Goal: Task Accomplishment & Management: Manage account settings

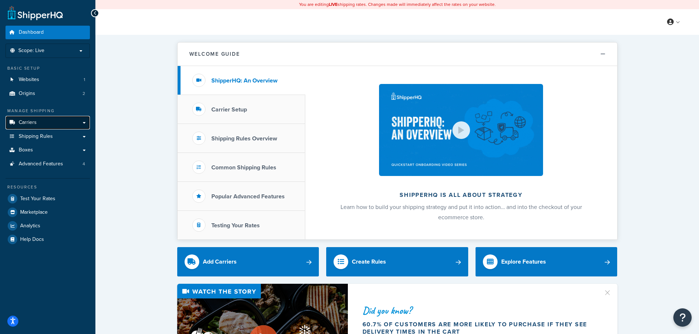
click at [45, 122] on link "Carriers" at bounding box center [48, 123] width 84 height 14
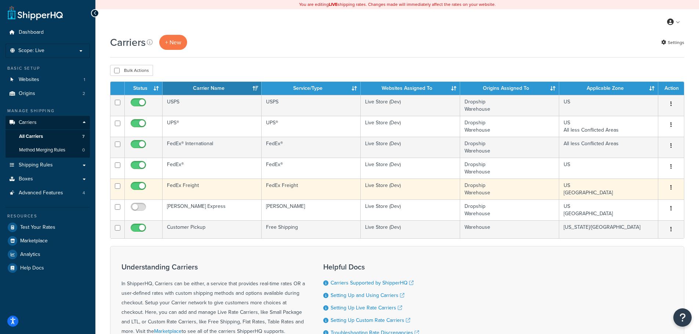
click at [406, 187] on td "Live Store (Dev)" at bounding box center [410, 189] width 99 height 21
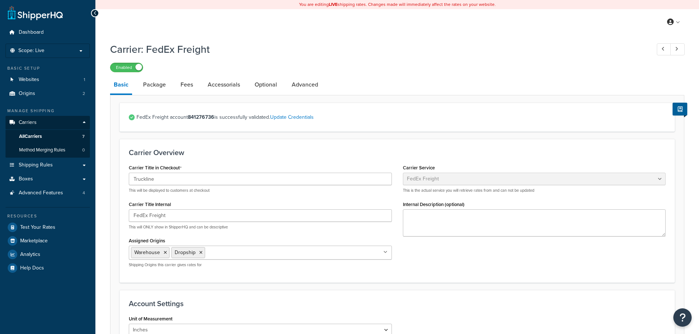
select select "fedExFreight"
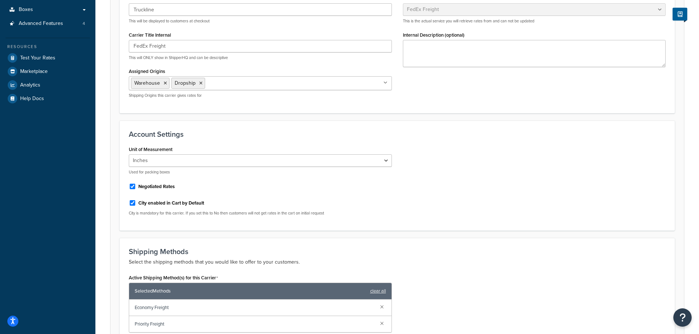
scroll to position [128, 0]
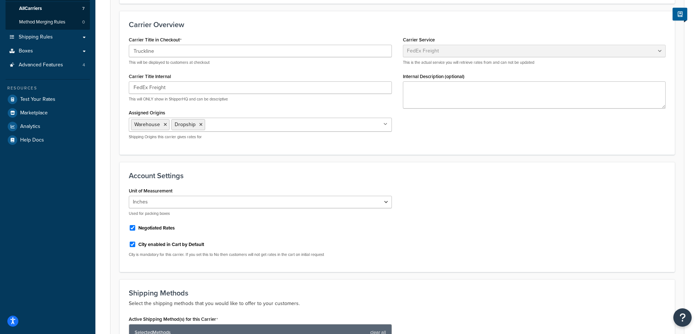
click at [360, 30] on div "Carrier Overview Carrier Title in Checkout Truckline This will be displayed to …" at bounding box center [397, 82] width 555 height 143
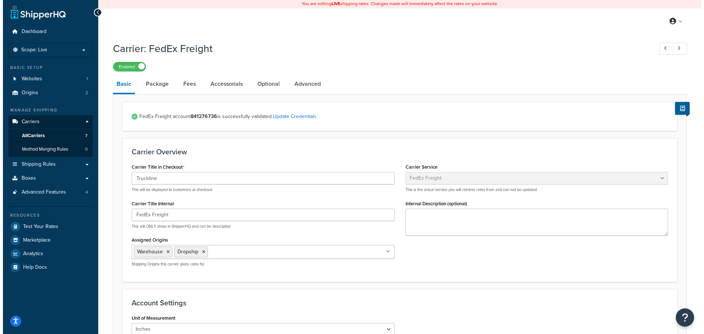
scroll to position [0, 0]
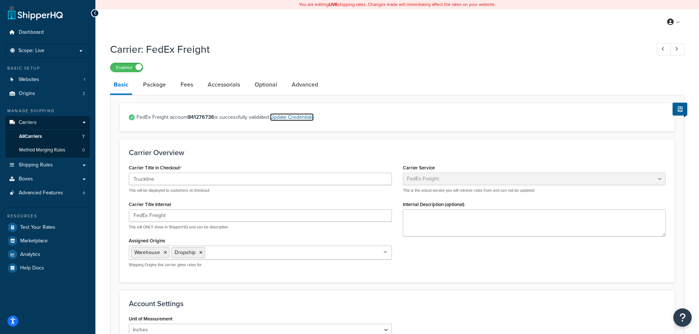
click at [294, 115] on link "Update Credentials" at bounding box center [292, 117] width 44 height 8
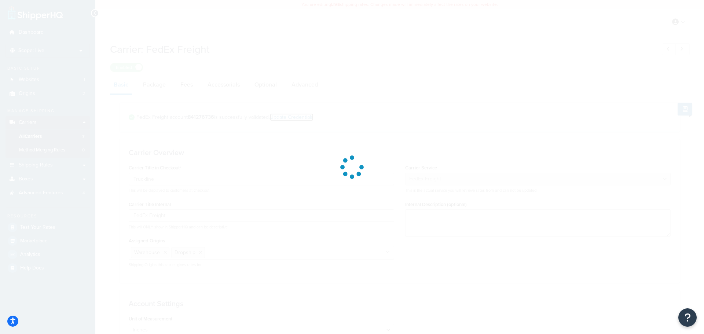
select select "SKID"
select select "US"
select select "MO"
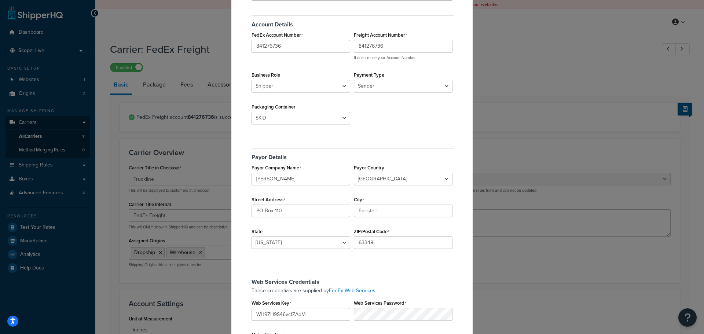
scroll to position [110, 0]
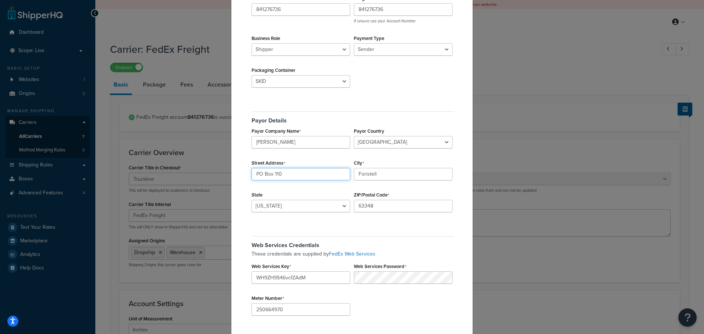
drag, startPoint x: 284, startPoint y: 172, endPoint x: 155, endPoint y: 166, distance: 128.9
click at [154, 167] on div "FedEx Freight Validation Origin associated with account Dropship Warehouse Acco…" at bounding box center [352, 167] width 704 height 334
click at [280, 174] on input "10" at bounding box center [301, 174] width 99 height 12
type input "10 Cooperative Way"
type input "Wright City"
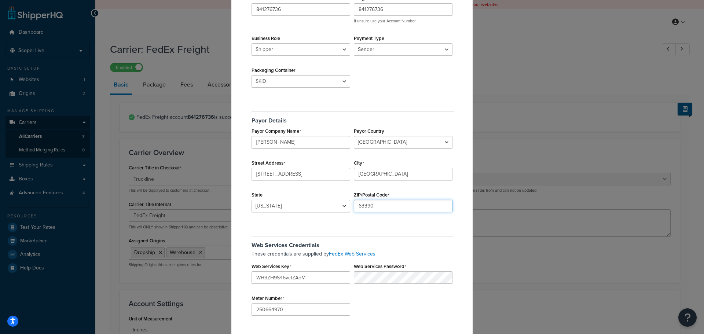
type input "63390"
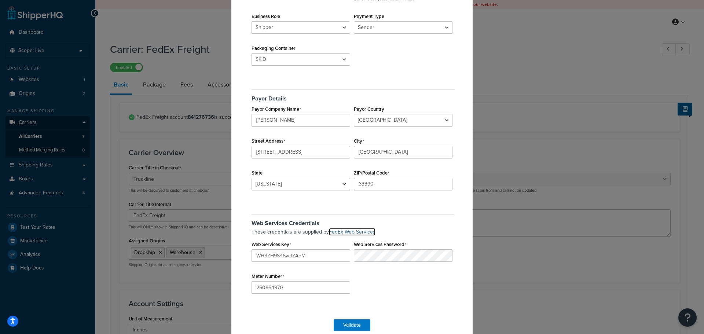
scroll to position [144, 0]
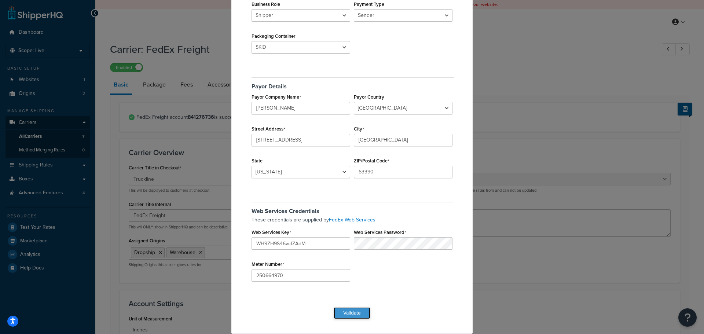
click at [351, 313] on button "Validate" at bounding box center [352, 313] width 37 height 12
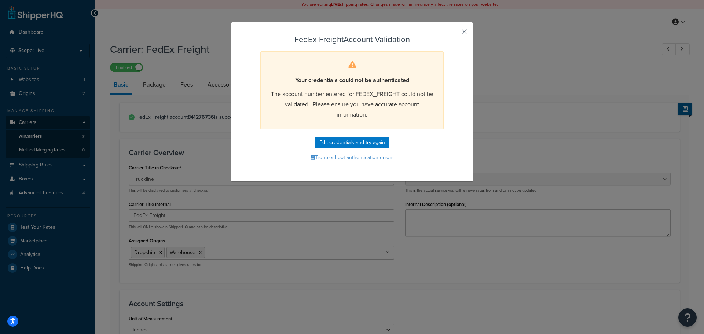
click at [455, 33] on button "button" at bounding box center [454, 34] width 2 height 2
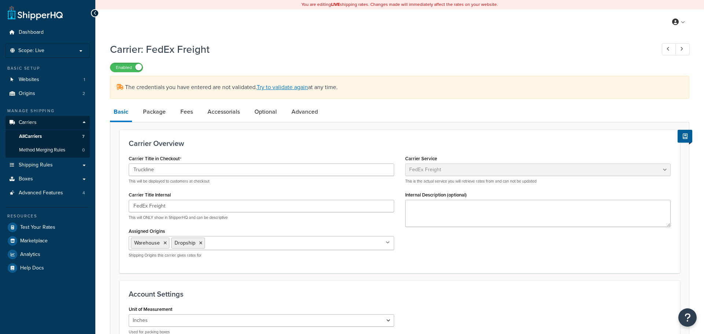
select select "fedExFreight"
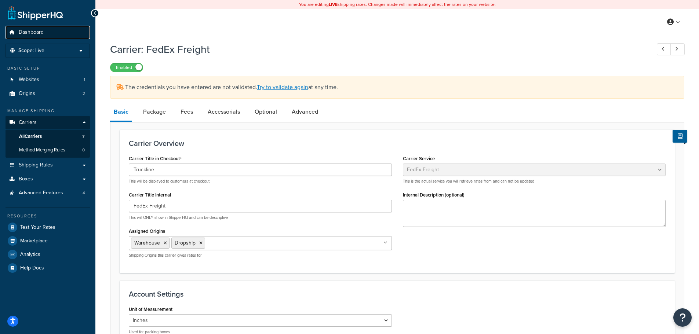
click at [32, 33] on span "Dashboard" at bounding box center [31, 32] width 25 height 6
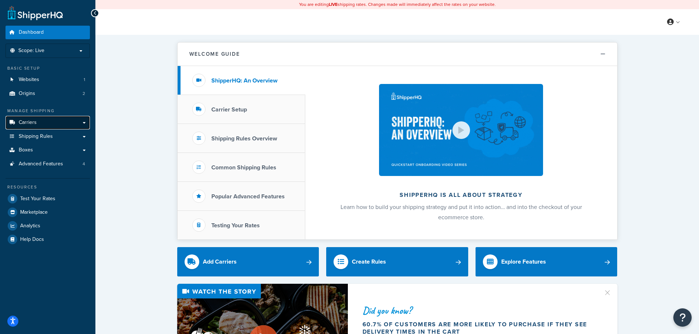
click at [83, 121] on link "Carriers" at bounding box center [48, 123] width 84 height 14
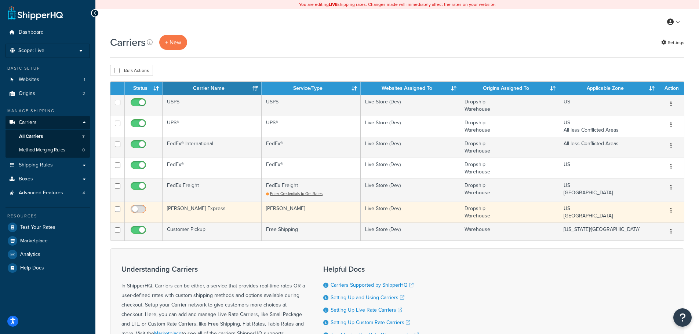
click at [143, 209] on input "checkbox" at bounding box center [139, 211] width 20 height 9
checkbox input "true"
click at [273, 210] on td "[PERSON_NAME]" at bounding box center [311, 212] width 99 height 21
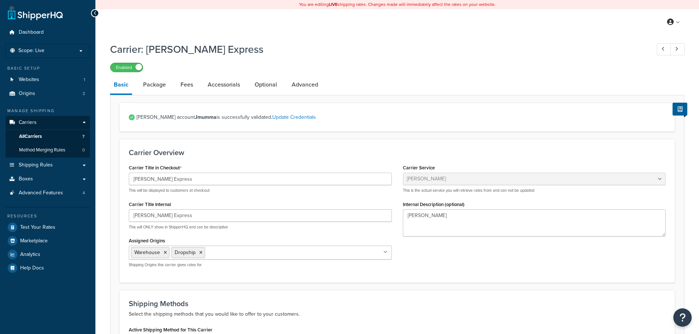
select select "estesFreight"
click at [272, 116] on link "Update Credentials" at bounding box center [294, 117] width 44 height 8
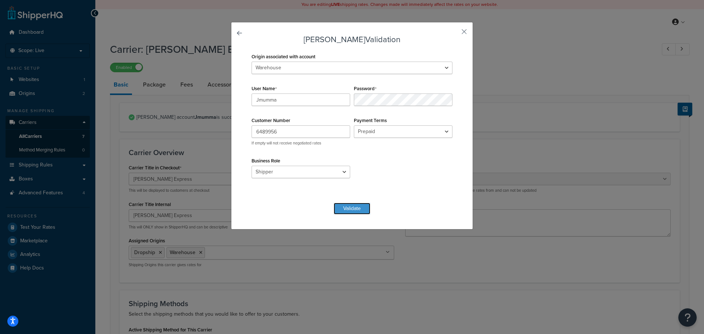
click at [350, 209] on button "Validate" at bounding box center [352, 209] width 37 height 12
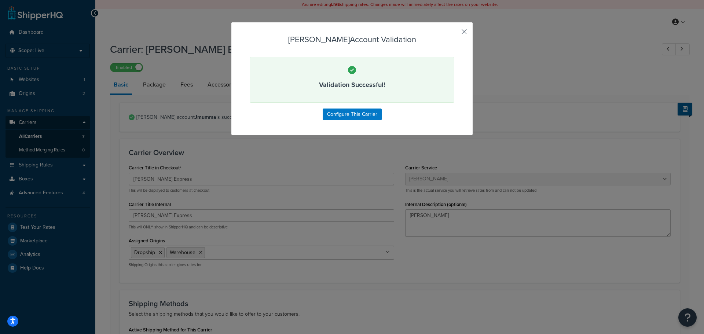
click at [455, 33] on button "button" at bounding box center [454, 34] width 2 height 2
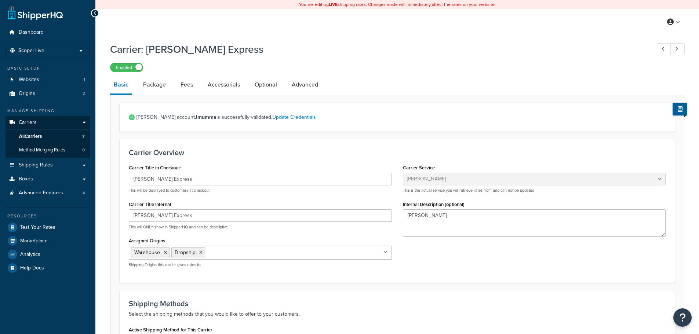
select select "estesFreight"
click at [154, 82] on link "Package" at bounding box center [154, 85] width 30 height 18
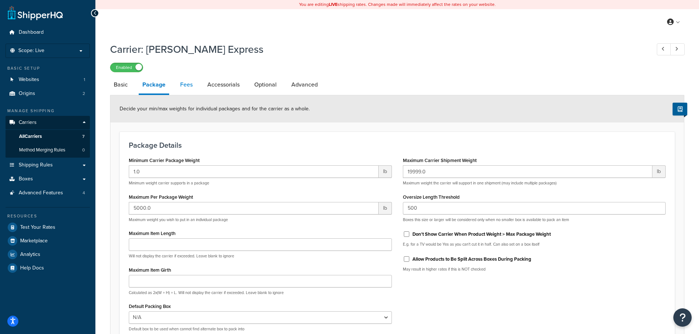
click at [187, 83] on link "Fees" at bounding box center [186, 85] width 20 height 18
select select "AFTER"
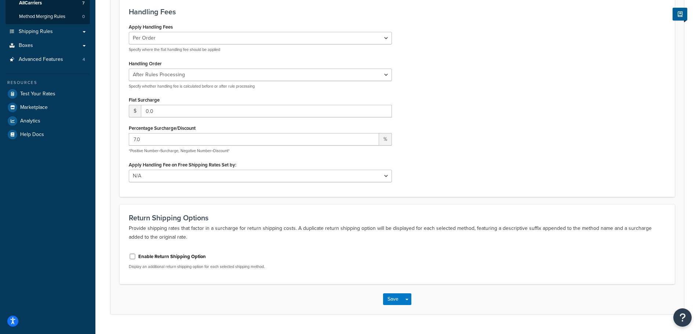
scroll to position [151, 0]
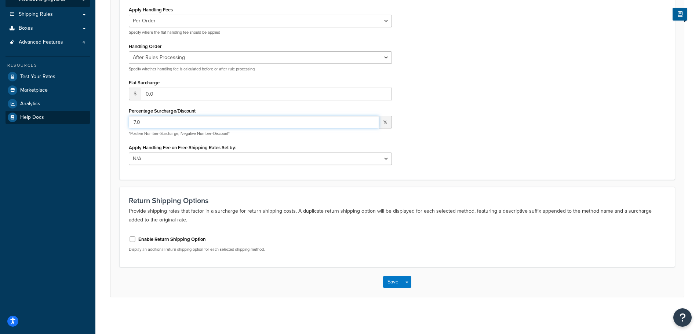
drag, startPoint x: 343, startPoint y: 122, endPoint x: 68, endPoint y: 117, distance: 274.5
click at [70, 119] on div "Dashboard Scope: Live Basic Setup Websites 1 Origins 2 Manage Shipping Carriers…" at bounding box center [349, 91] width 699 height 485
type input "0"
click at [387, 284] on button "Save" at bounding box center [393, 282] width 20 height 12
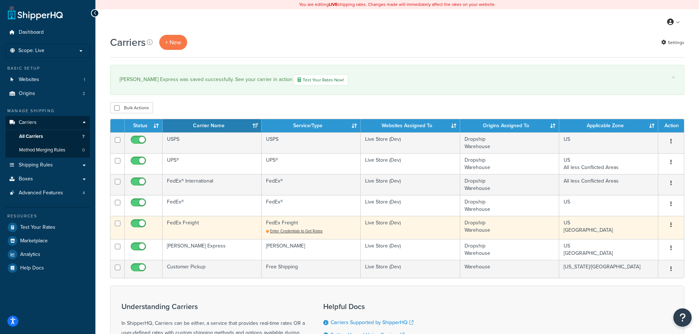
click at [136, 225] on input "checkbox" at bounding box center [139, 225] width 20 height 9
checkbox input "false"
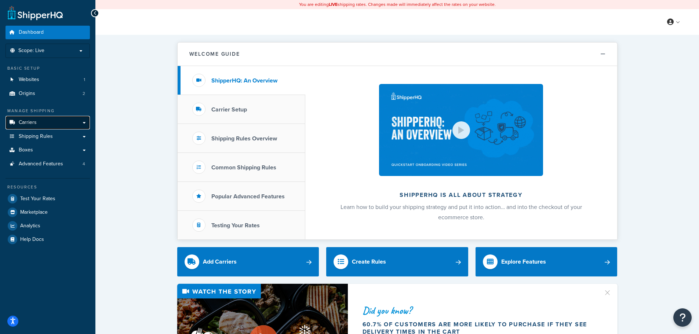
click at [35, 120] on span "Carriers" at bounding box center [28, 123] width 18 height 6
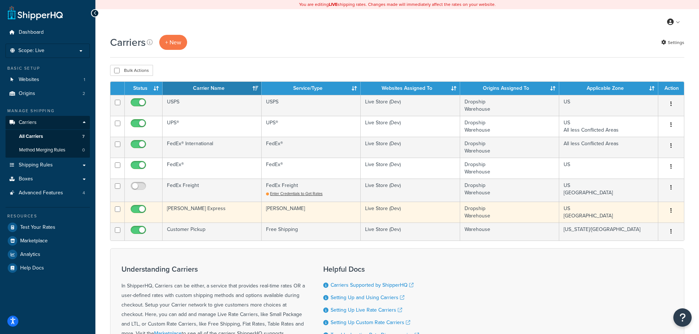
click at [209, 206] on td "[PERSON_NAME] Express" at bounding box center [212, 212] width 99 height 21
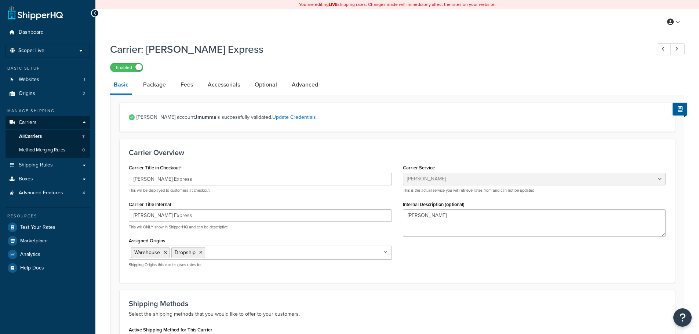
select select "estesFreight"
click at [219, 83] on link "Accessorials" at bounding box center [224, 85] width 40 height 18
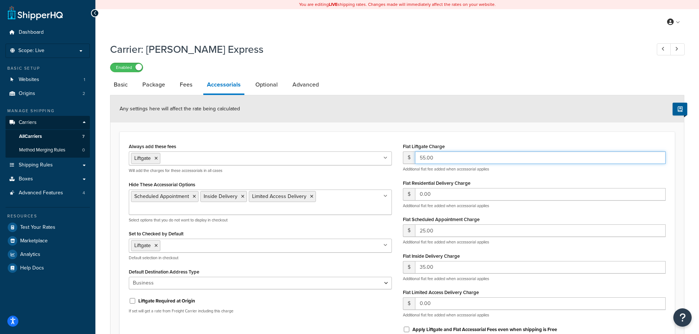
drag, startPoint x: 434, startPoint y: 159, endPoint x: 394, endPoint y: 157, distance: 40.4
click at [395, 157] on div "Always add these fees Liftgate Address Type Scheduled Appointment Inside Delive…" at bounding box center [397, 240] width 548 height 199
type input "0"
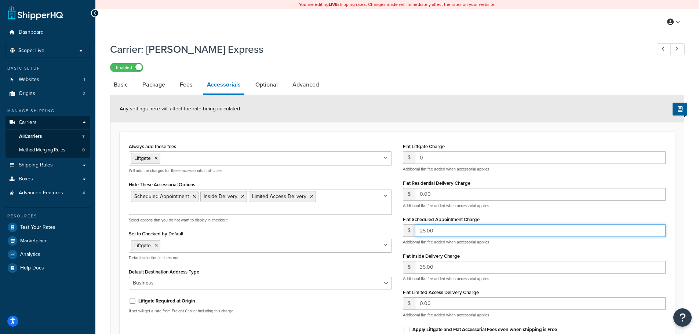
drag, startPoint x: 412, startPoint y: 237, endPoint x: 402, endPoint y: 238, distance: 10.3
click at [407, 238] on div "$ 25.00 Additional flat fee added when accessorial applies" at bounding box center [534, 235] width 263 height 21
type input "0"
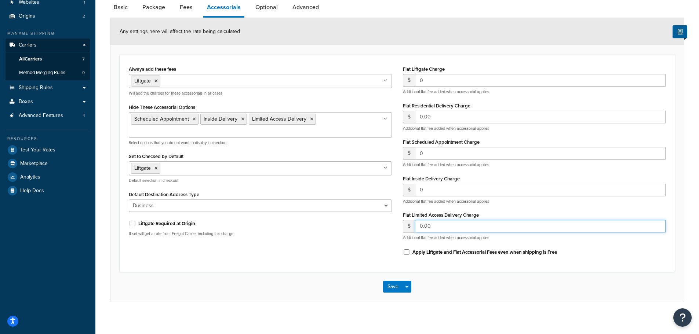
scroll to position [82, 0]
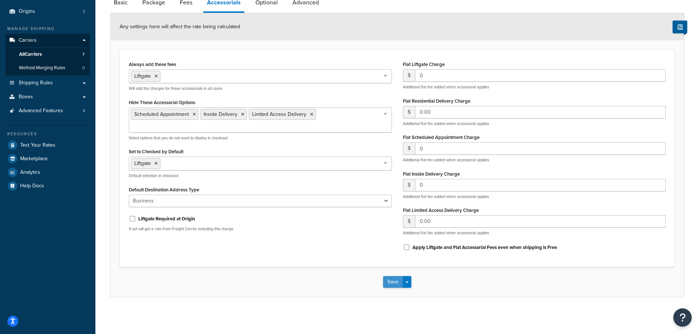
click at [394, 282] on button "Save" at bounding box center [393, 282] width 20 height 12
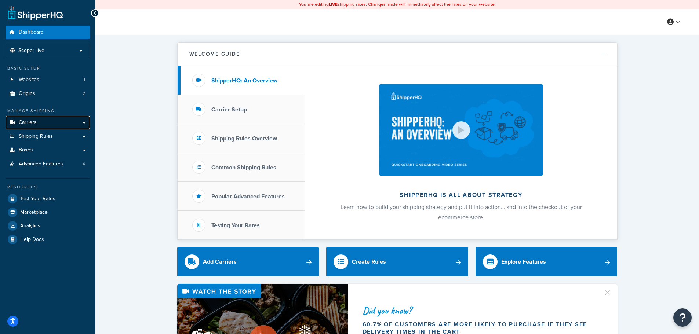
click at [30, 124] on span "Carriers" at bounding box center [28, 123] width 18 height 6
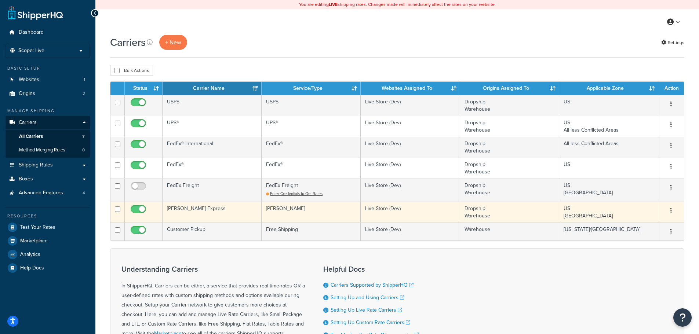
click at [229, 210] on td "[PERSON_NAME] Express" at bounding box center [212, 212] width 99 height 21
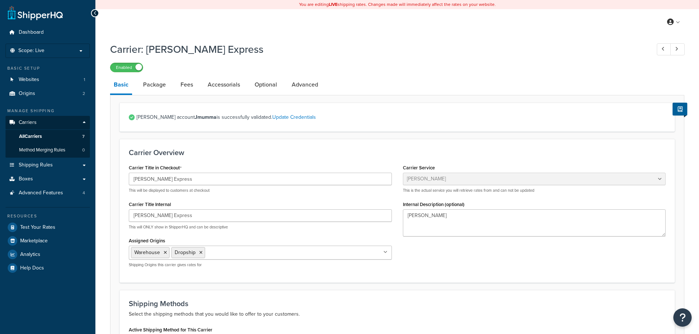
select select "estesFreight"
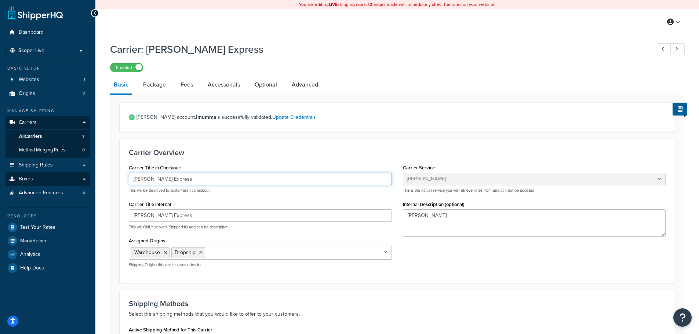
drag, startPoint x: 113, startPoint y: 178, endPoint x: 70, endPoint y: 174, distance: 43.1
click at [70, 174] on div "Dashboard Scope: Live Basic Setup Websites 1 Origins 2 Manage Shipping Carriers…" at bounding box center [349, 256] width 699 height 513
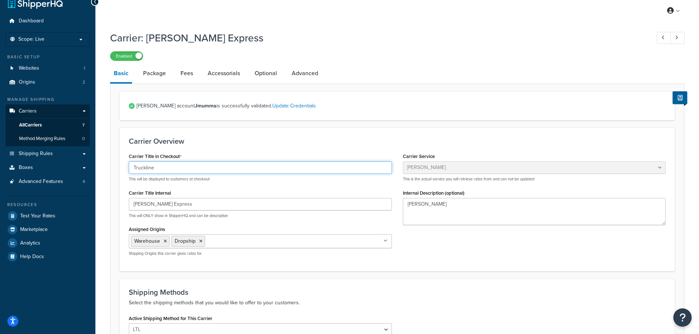
scroll to position [178, 0]
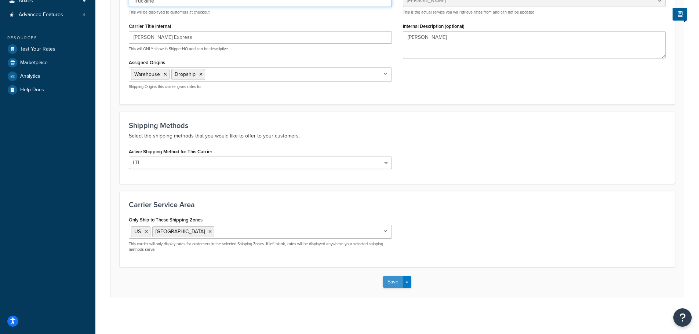
type input "Truckline"
click at [393, 284] on button "Save" at bounding box center [393, 282] width 20 height 12
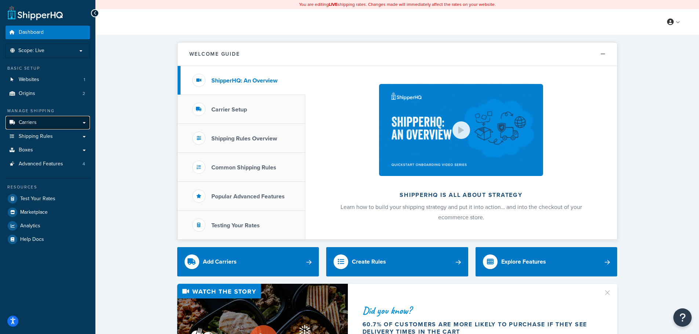
click at [45, 121] on link "Carriers" at bounding box center [48, 123] width 84 height 14
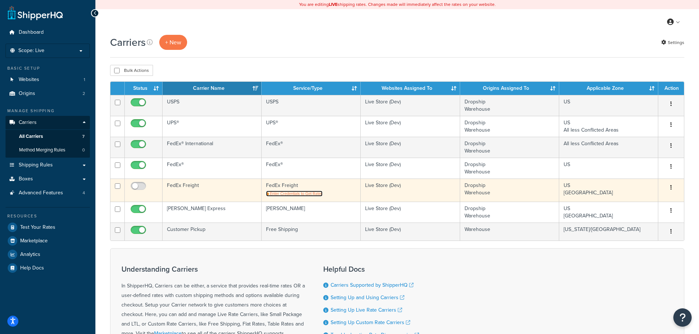
click at [298, 193] on span "Enter Credentials to Get Rates" at bounding box center [296, 194] width 52 height 6
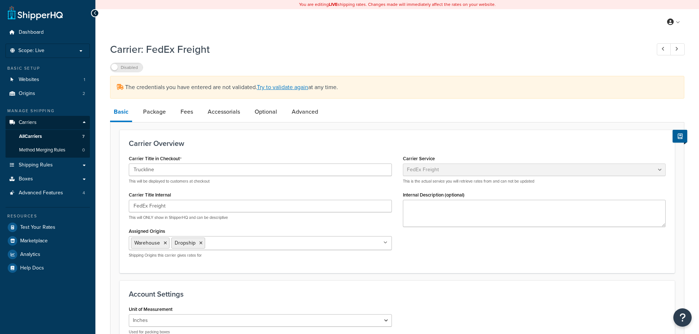
select select "fedExFreight"
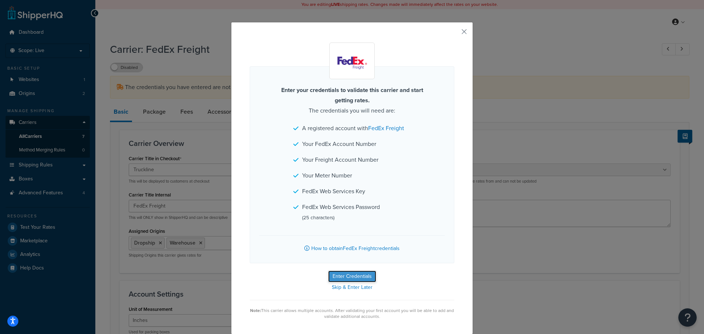
click at [357, 274] on button "Enter Credentials" at bounding box center [352, 277] width 48 height 12
select select "SKID"
select select "US"
select select "MO"
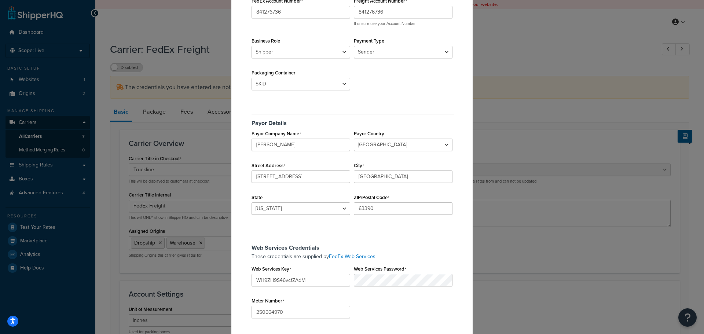
scroll to position [144, 0]
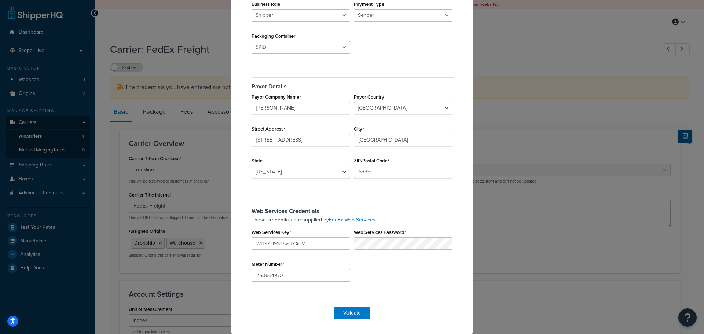
click at [338, 188] on div "Origin associated with account Dropship Warehouse Account Details FedEx Account…" at bounding box center [352, 103] width 205 height 393
click at [343, 218] on link "FedEx Web Services" at bounding box center [352, 220] width 47 height 8
drag, startPoint x: 310, startPoint y: 108, endPoint x: 201, endPoint y: 107, distance: 108.2
click at [201, 107] on div "FedEx Freight Validation Origin associated with account Dropship Warehouse Acco…" at bounding box center [352, 167] width 704 height 334
type input "Mittler Bros Machine & Tool"
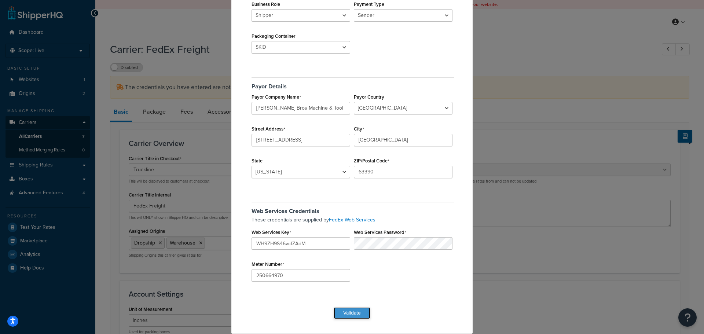
click at [356, 311] on button "Validate" at bounding box center [352, 313] width 37 height 12
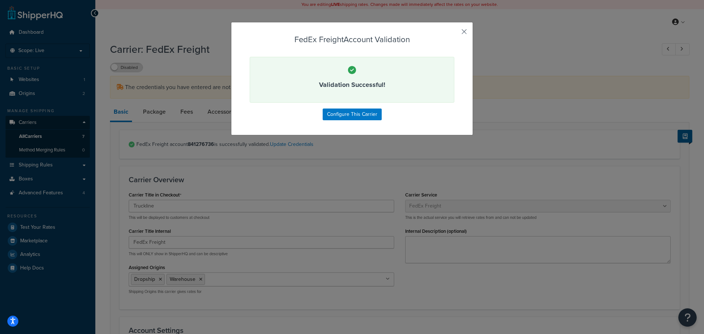
click at [455, 33] on button "button" at bounding box center [454, 34] width 2 height 2
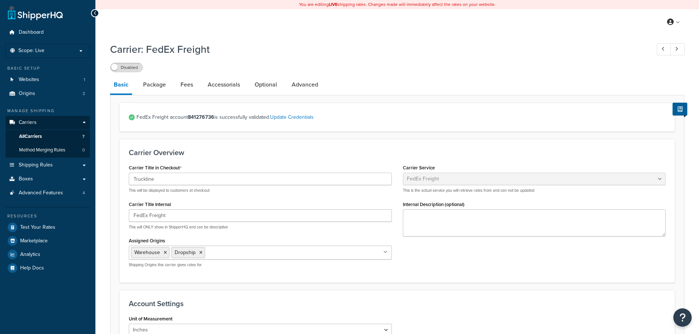
select select "fedExFreight"
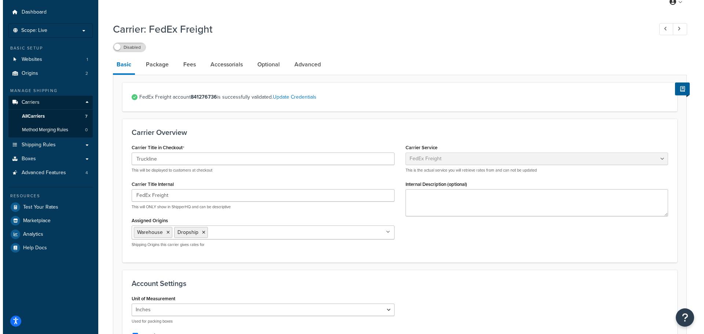
scroll to position [37, 0]
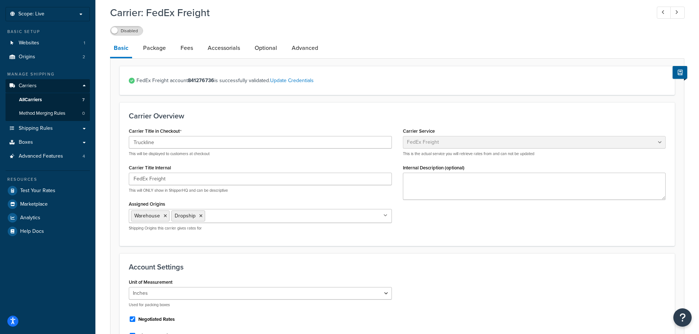
drag, startPoint x: 114, startPoint y: 31, endPoint x: 120, endPoint y: 32, distance: 6.3
click at [114, 31] on span at bounding box center [114, 30] width 7 height 7
drag, startPoint x: 126, startPoint y: 31, endPoint x: 130, endPoint y: 32, distance: 3.7
click at [127, 31] on label "Enabled" at bounding box center [126, 30] width 32 height 9
click at [130, 31] on label "Disabled" at bounding box center [126, 30] width 32 height 9
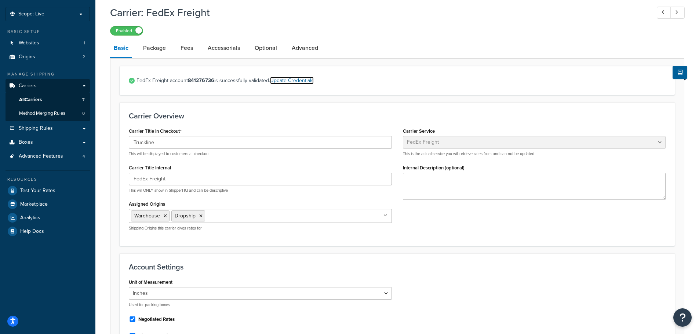
click at [302, 79] on link "Update Credentials" at bounding box center [292, 81] width 44 height 8
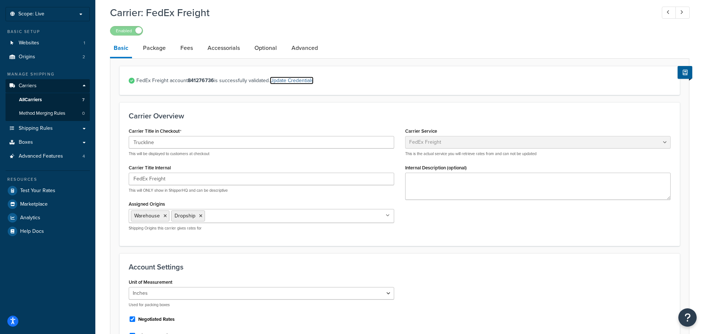
select select "SKID"
select select "US"
select select "MO"
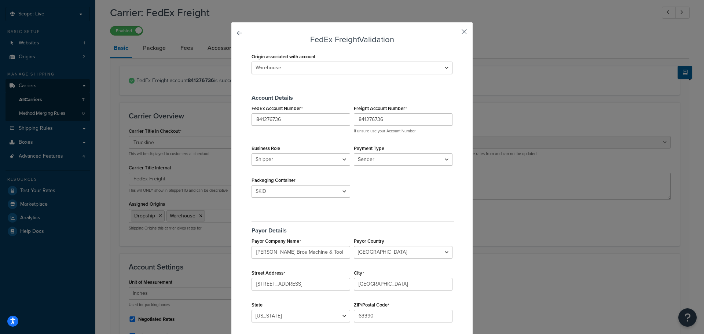
click at [455, 33] on button "button" at bounding box center [454, 34] width 2 height 2
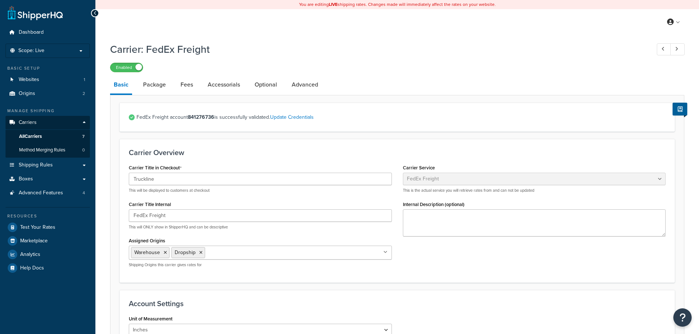
select select "fedExFreight"
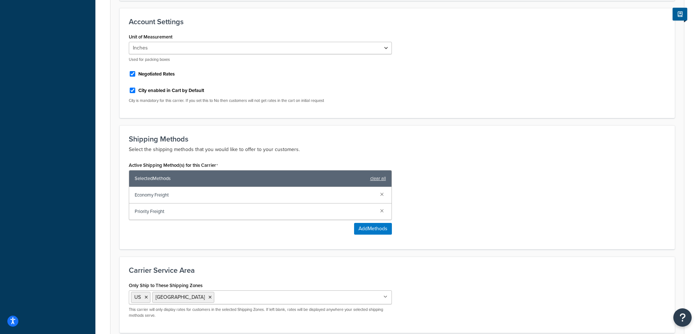
scroll to position [348, 0]
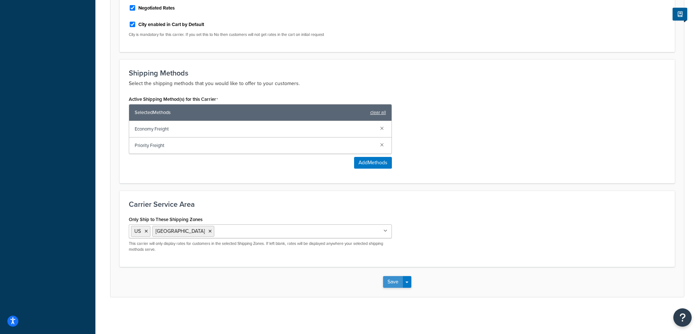
click at [394, 282] on button "Save" at bounding box center [393, 282] width 20 height 12
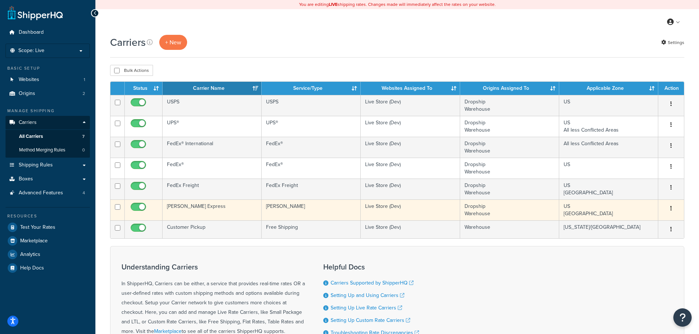
click at [202, 211] on td "[PERSON_NAME] Express" at bounding box center [212, 210] width 99 height 21
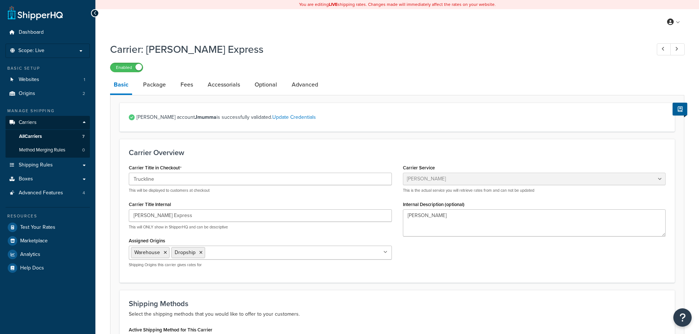
select select "estesFreight"
click at [117, 66] on label "Enabled" at bounding box center [126, 67] width 32 height 9
click at [37, 134] on span "All Carriers" at bounding box center [30, 137] width 23 height 6
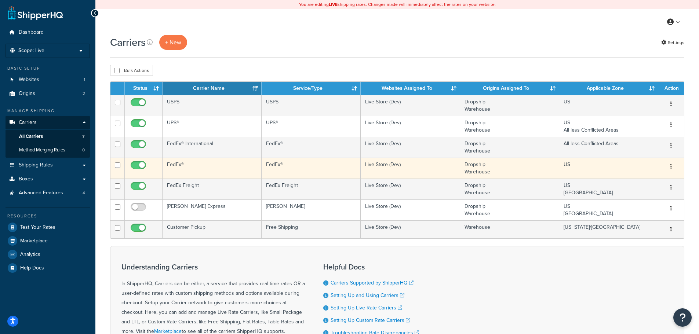
click at [382, 163] on td "Live Store (Dev)" at bounding box center [410, 168] width 99 height 21
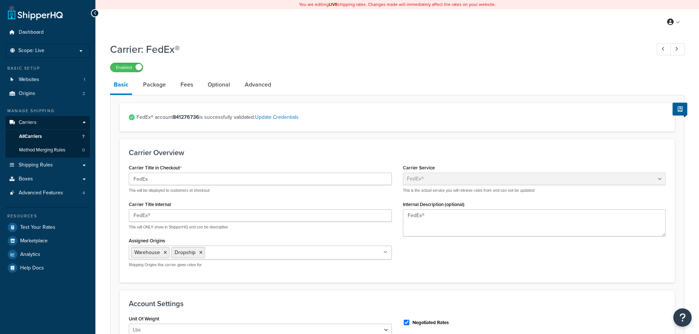
select select "fedEx"
select select "REGULAR_PICKUP"
select select "YOUR_PACKAGING"
click at [273, 116] on link "Update Credentials" at bounding box center [277, 117] width 44 height 8
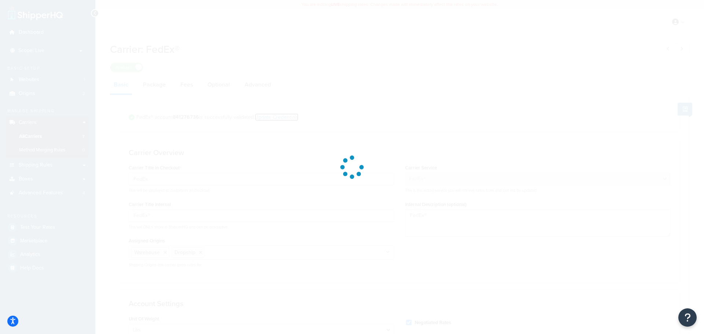
select select "US"
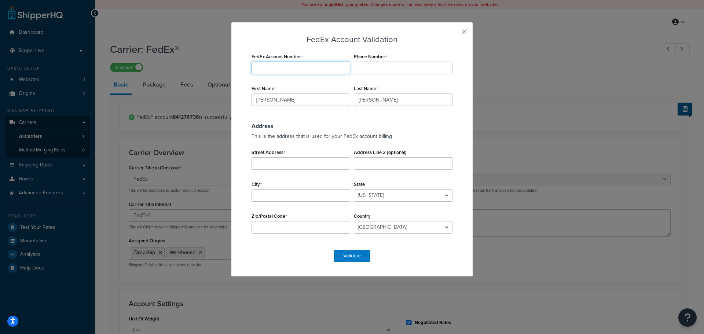
click at [299, 70] on input "FedEx Account Number" at bounding box center [301, 68] width 99 height 12
type input "841276736"
type input "6367457757"
type input "10 Cooperative Way"
type input "Wright City"
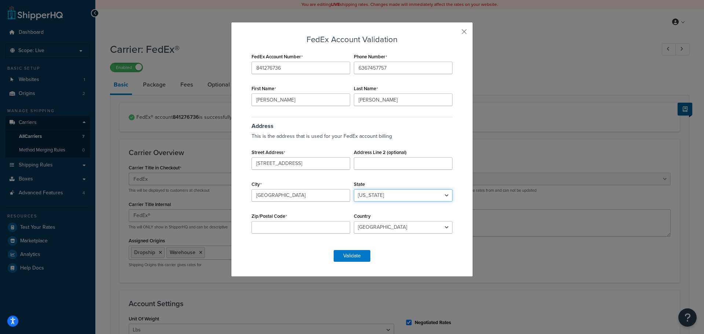
select select "MO"
type input "5"
type input "63390"
click at [348, 254] on button "Validate" at bounding box center [352, 256] width 37 height 12
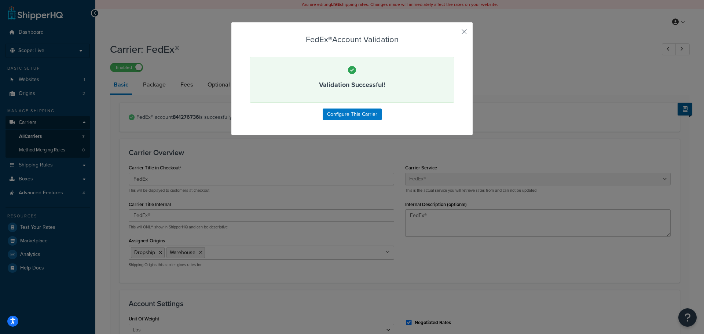
click at [463, 27] on div "FedEx® Account Validation Validation Successful! Configure This Carrier" at bounding box center [352, 78] width 242 height 113
click at [455, 33] on button "button" at bounding box center [454, 34] width 2 height 2
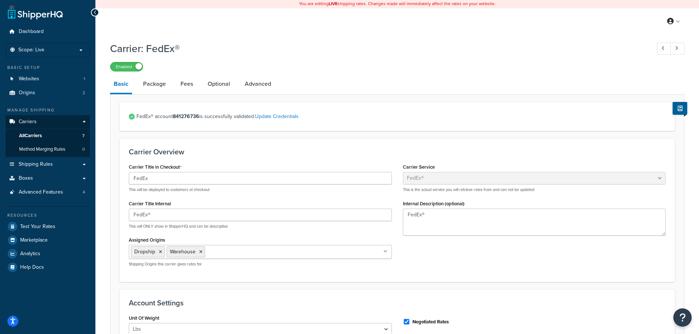
scroll to position [151, 0]
select select "fedEx"
select select "REGULAR_PICKUP"
select select "YOUR_PACKAGING"
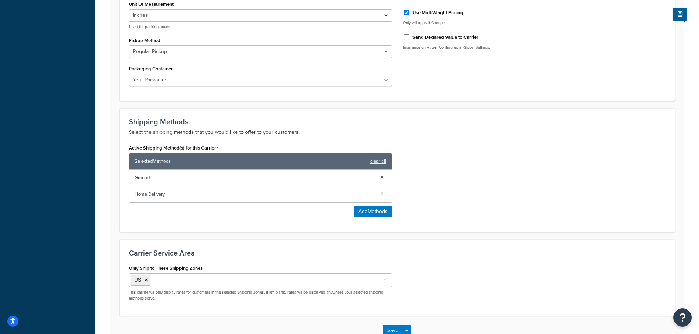
scroll to position [400, 0]
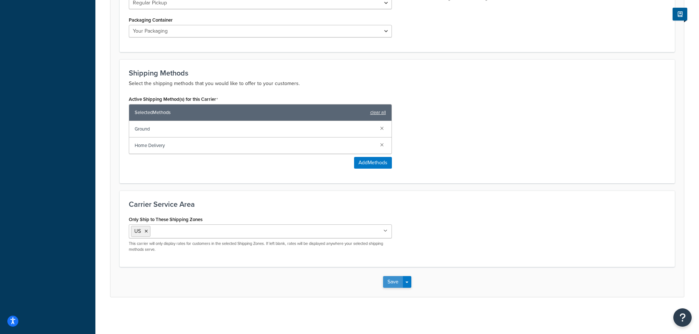
click at [393, 287] on button "Save" at bounding box center [393, 282] width 20 height 12
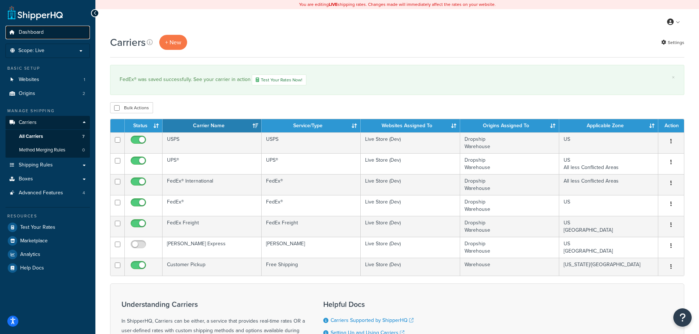
drag, startPoint x: 0, startPoint y: 0, endPoint x: 27, endPoint y: 28, distance: 38.4
click at [27, 28] on link "Dashboard" at bounding box center [48, 33] width 84 height 14
